Goal: Check status: Check status

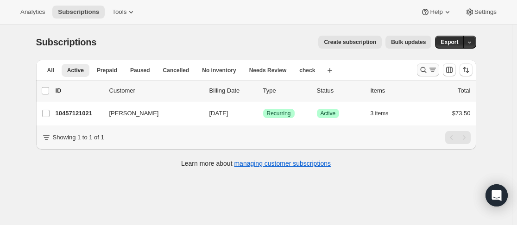
click at [426, 70] on icon "Search and filter results" at bounding box center [423, 69] width 9 height 9
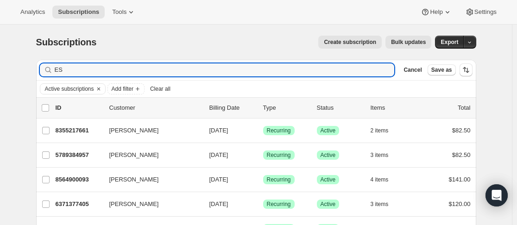
type input "E"
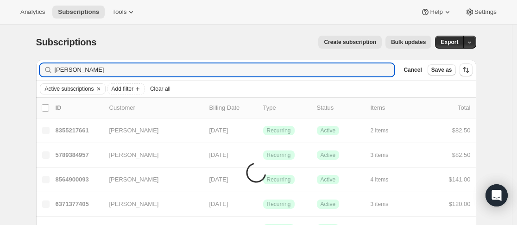
type input "gavin"
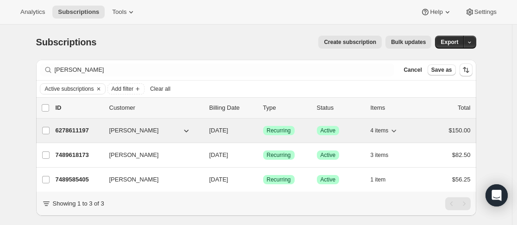
click at [104, 128] on div "6278611197 Gavin Leech 09/30/2025 Success Recurring Success Active 4 items $150…" at bounding box center [263, 130] width 415 height 13
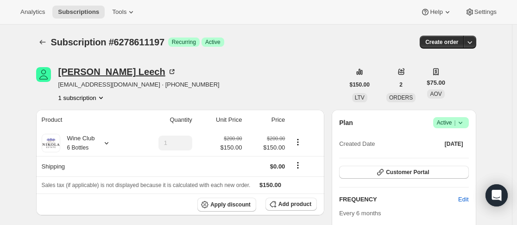
click at [77, 71] on div "Gavin Leech" at bounding box center [117, 71] width 118 height 9
